Goal: Obtain resource: Download file/media

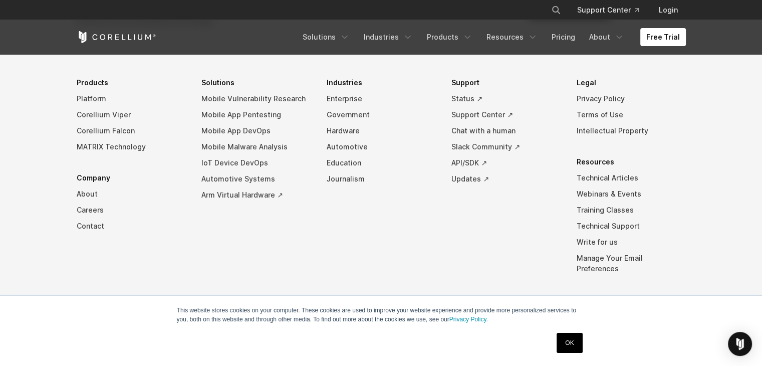
scroll to position [2364, 0]
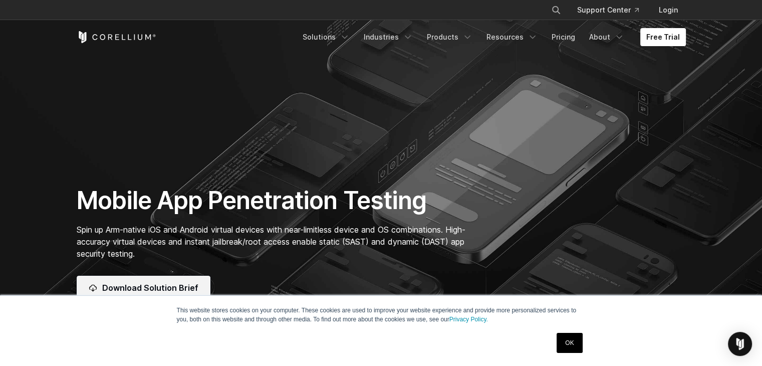
click at [161, 285] on span "Download Solution Brief" at bounding box center [150, 287] width 96 height 12
click at [576, 349] on link "OK" at bounding box center [569, 343] width 26 height 20
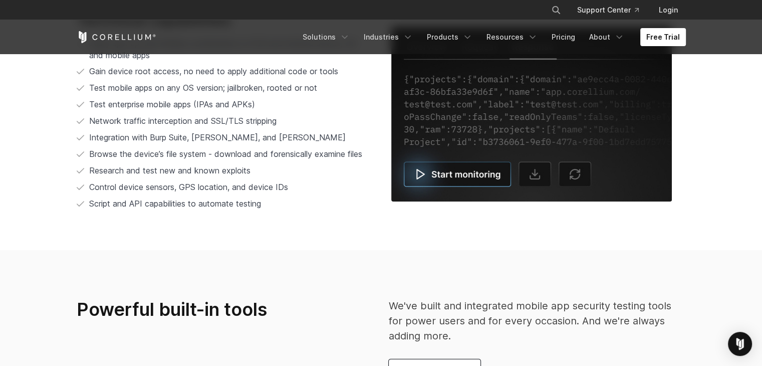
scroll to position [2069, 0]
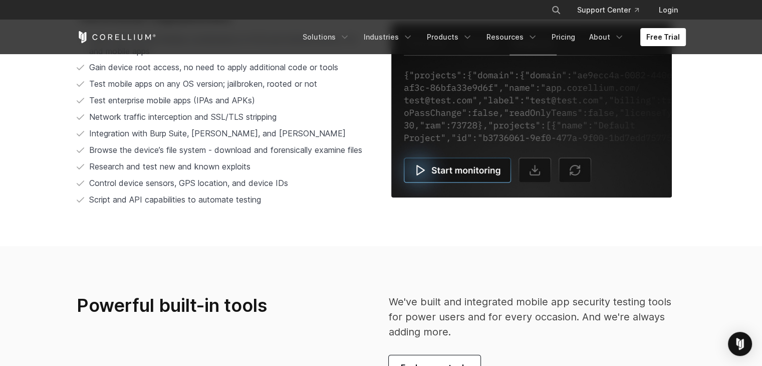
click at [429, 163] on img at bounding box center [531, 110] width 280 height 174
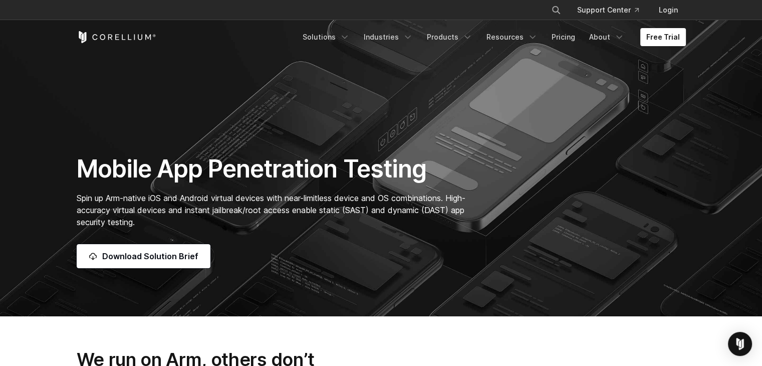
scroll to position [0, 0]
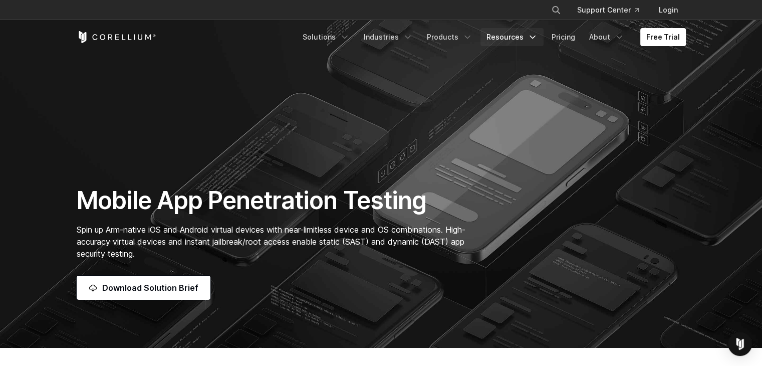
click at [509, 39] on link "Resources" at bounding box center [511, 37] width 63 height 18
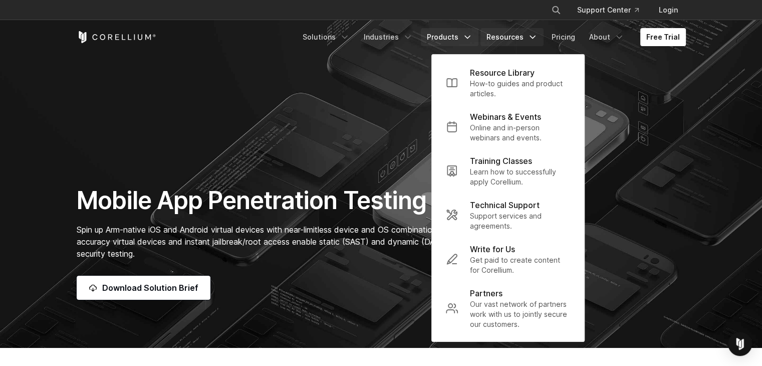
click at [460, 37] on link "Products" at bounding box center [450, 37] width 58 height 18
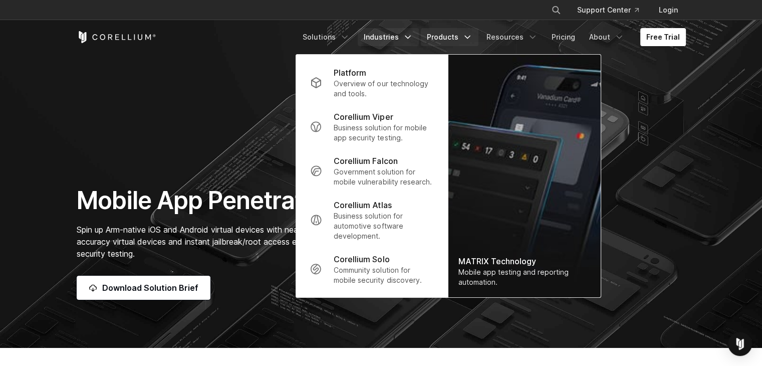
click at [377, 39] on link "Industries" at bounding box center [388, 37] width 61 height 18
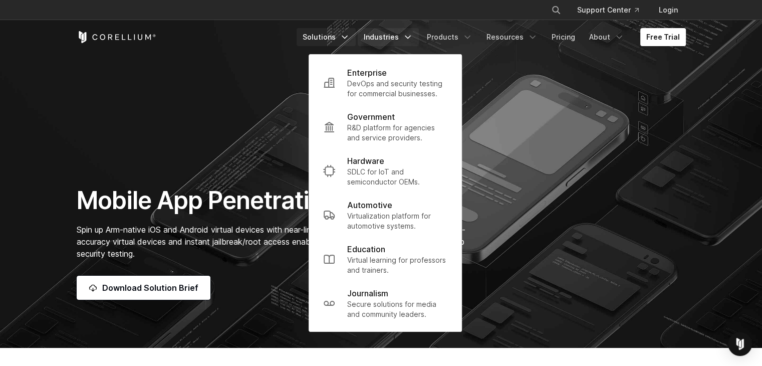
click at [331, 38] on link "Solutions" at bounding box center [325, 37] width 59 height 18
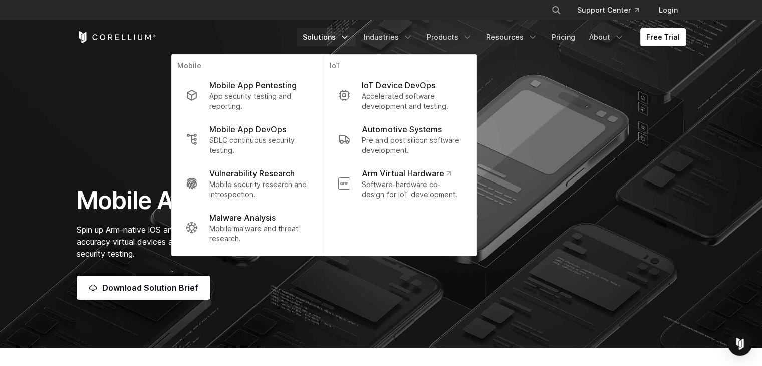
drag, startPoint x: 121, startPoint y: 199, endPoint x: 114, endPoint y: 190, distance: 11.8
click at [121, 199] on h1 "Mobile App Penetration Testing" at bounding box center [276, 200] width 399 height 30
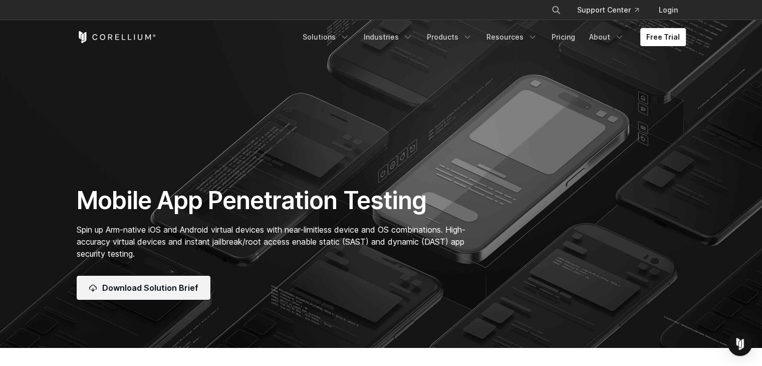
click at [138, 290] on span "Download Solution Brief" at bounding box center [150, 287] width 96 height 12
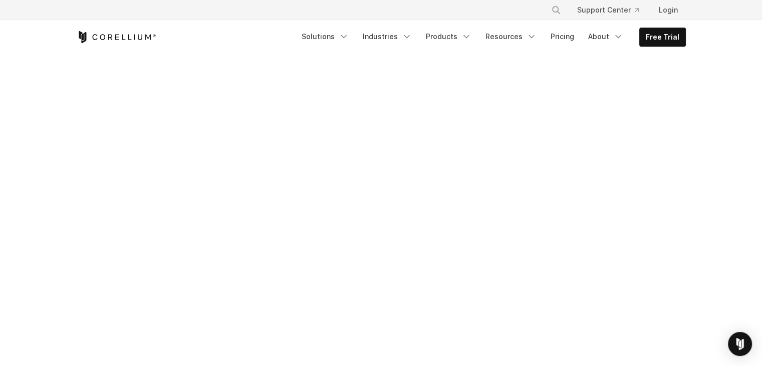
scroll to position [395, 0]
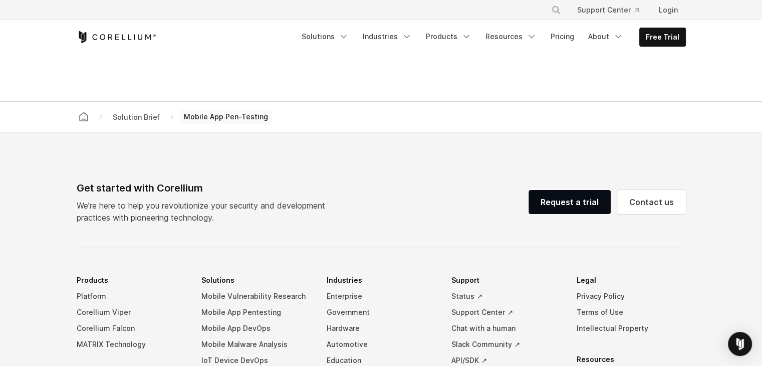
scroll to position [806, 0]
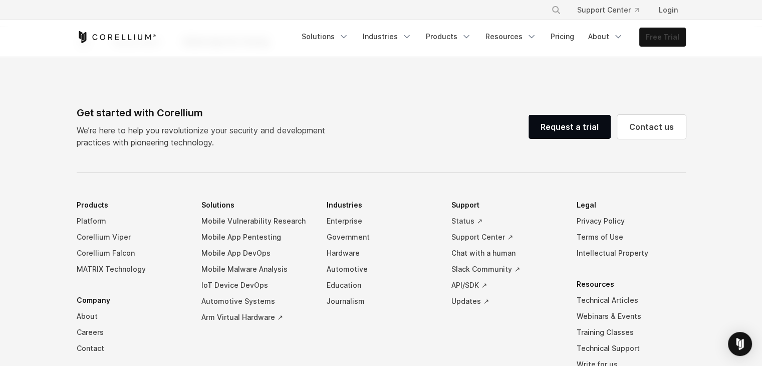
click at [667, 42] on link "Free Trial" at bounding box center [662, 37] width 46 height 18
